Goal: Task Accomplishment & Management: Use online tool/utility

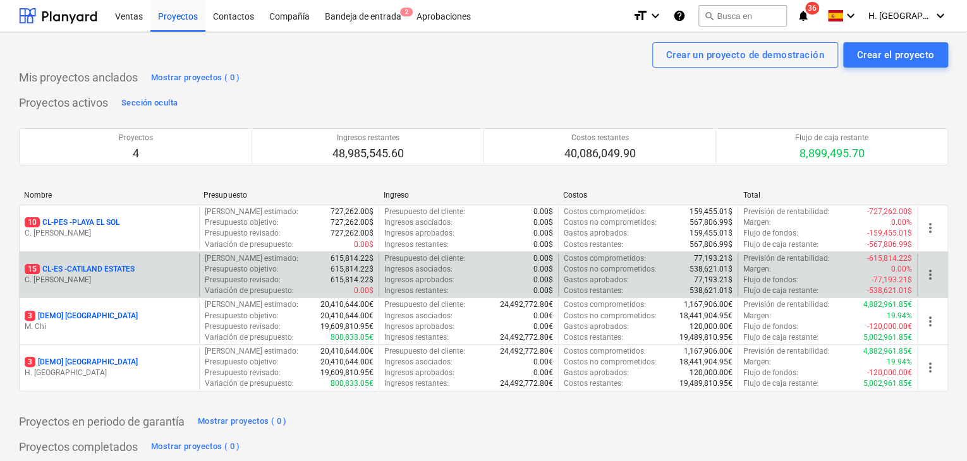
click at [121, 276] on p "C. [PERSON_NAME]" at bounding box center [109, 280] width 169 height 11
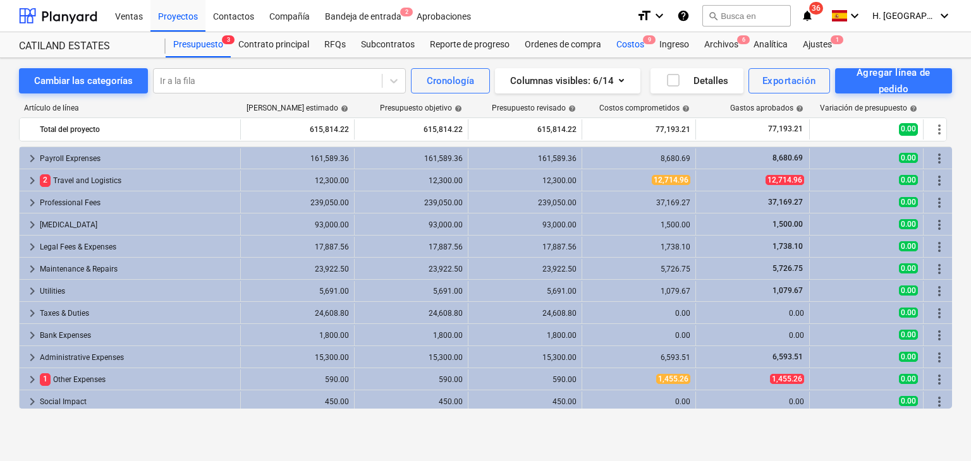
click at [637, 45] on div "Costos 9" at bounding box center [630, 44] width 43 height 25
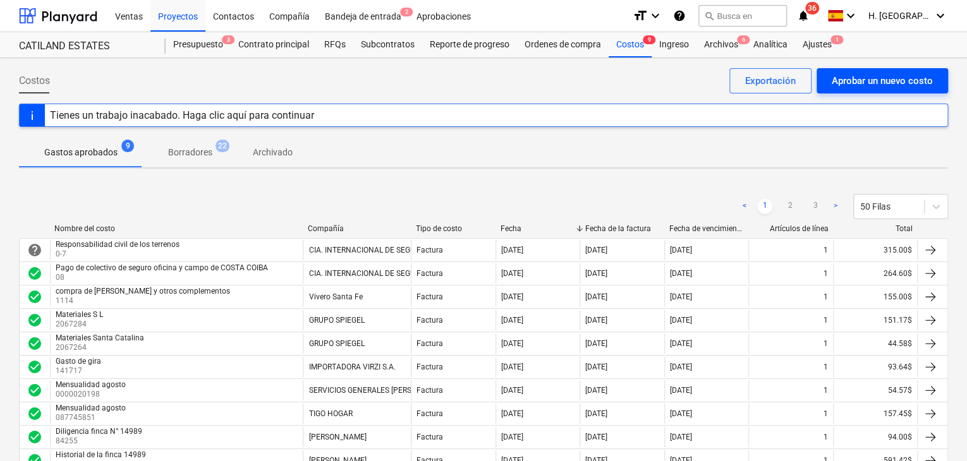
click at [890, 81] on div "Aprobar un nuevo costo" at bounding box center [882, 81] width 101 height 16
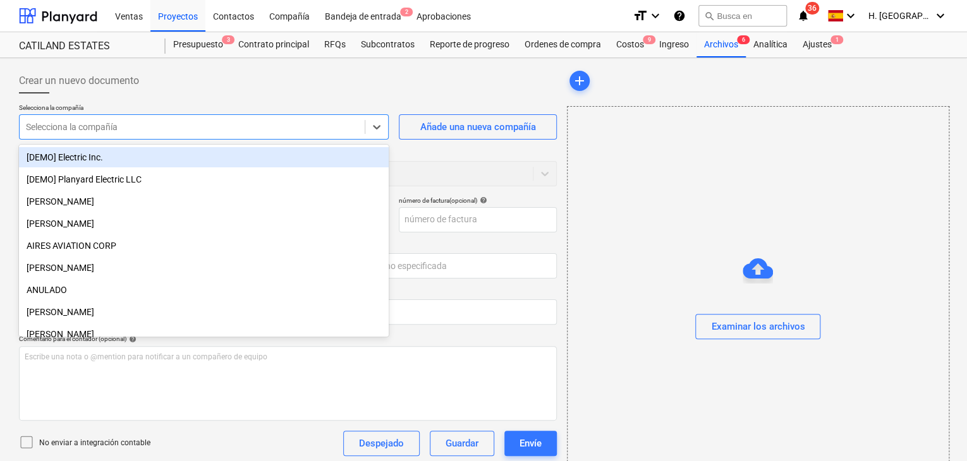
click at [353, 124] on div at bounding box center [192, 127] width 332 height 13
